Goal: Navigation & Orientation: Find specific page/section

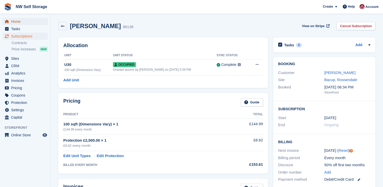
click at [14, 24] on span "Home" at bounding box center [26, 21] width 30 height 7
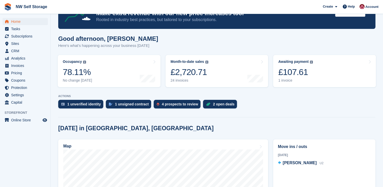
scroll to position [51, 0]
